Goal: Information Seeking & Learning: Learn about a topic

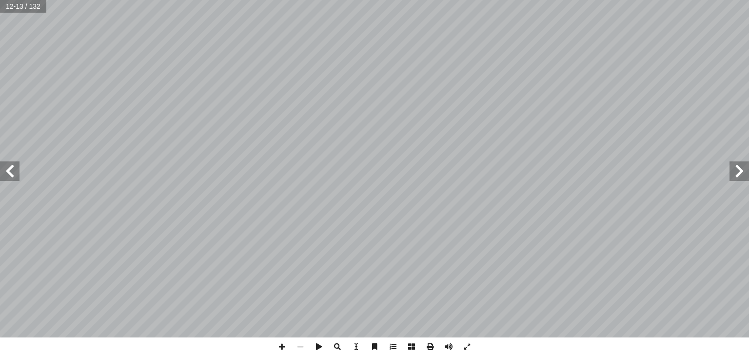
click at [5, 173] on span at bounding box center [9, 170] width 19 height 19
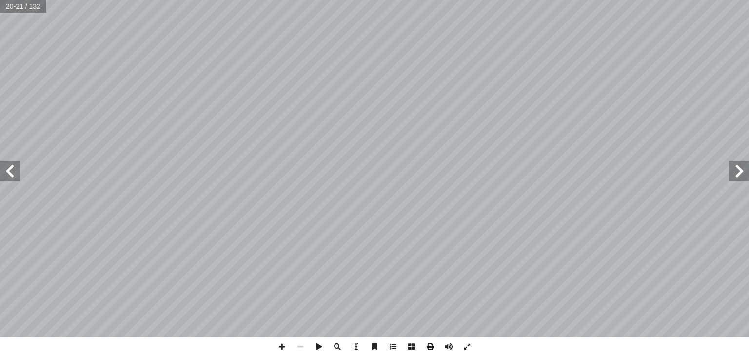
click at [5, 173] on span at bounding box center [9, 170] width 19 height 19
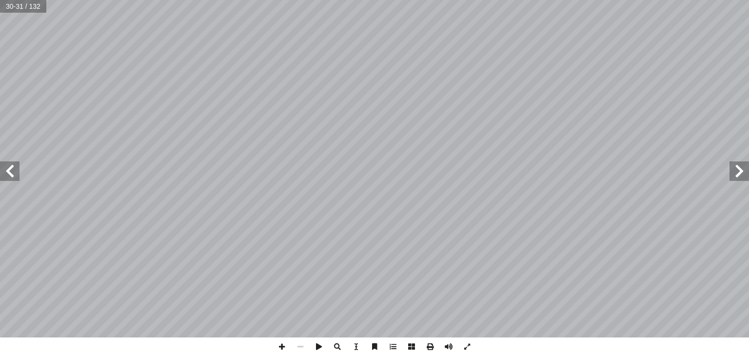
click at [3, 172] on span at bounding box center [9, 170] width 19 height 19
click at [8, 173] on span at bounding box center [9, 170] width 19 height 19
click at [9, 170] on span at bounding box center [9, 170] width 19 height 19
